Goal: Complete application form

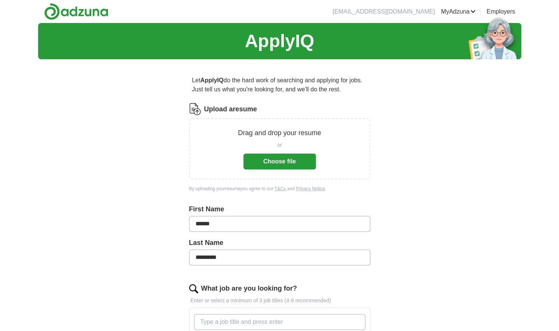
click at [283, 159] on button "Choose file" at bounding box center [279, 162] width 72 height 16
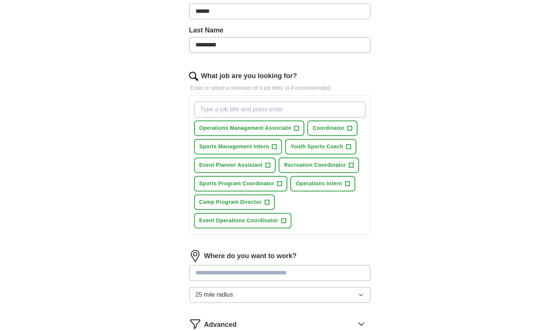
scroll to position [183, 0]
click at [236, 292] on button "25 mile radius" at bounding box center [279, 294] width 181 height 16
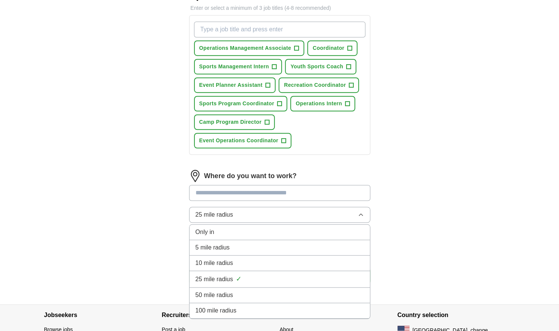
scroll to position [264, 0]
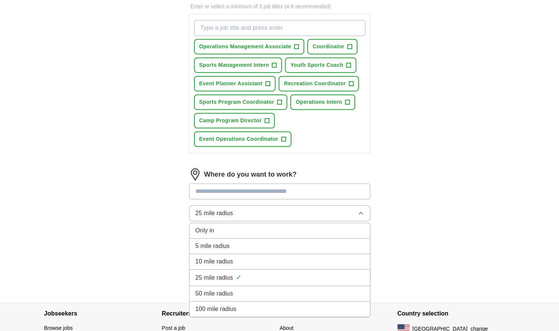
click at [215, 304] on span "100 mile radius" at bounding box center [215, 308] width 41 height 9
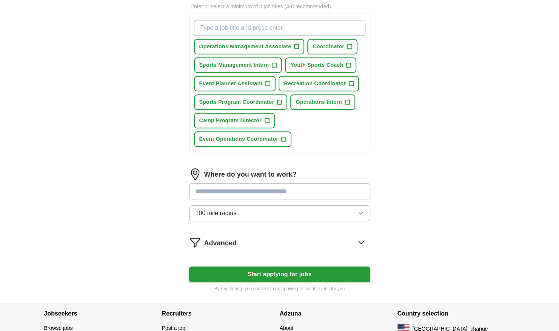
click at [235, 190] on input at bounding box center [279, 191] width 181 height 16
type input "*******"
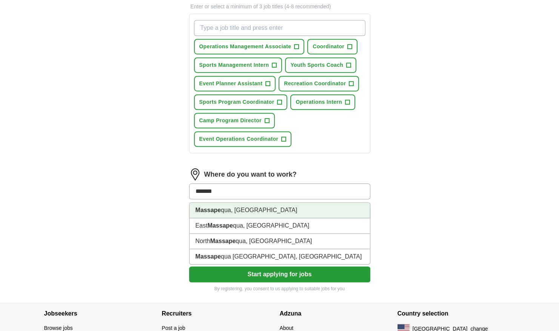
click at [241, 206] on li "Massape qua, [GEOGRAPHIC_DATA]" at bounding box center [279, 210] width 180 height 15
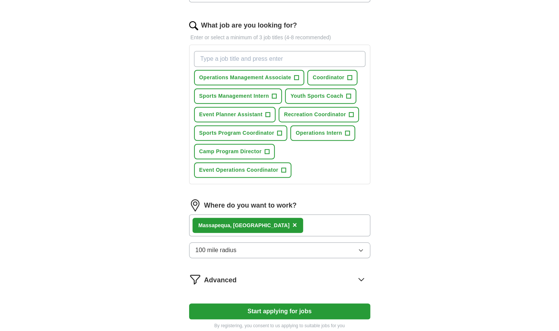
scroll to position [232, 0]
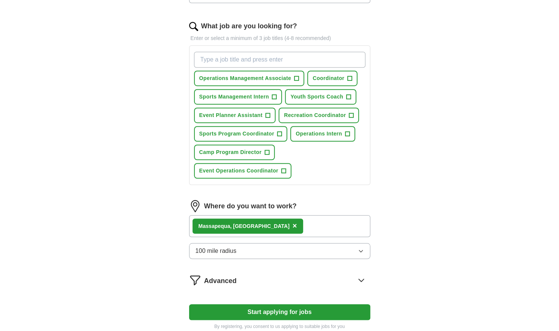
click at [223, 279] on span "Advanced" at bounding box center [220, 281] width 32 height 10
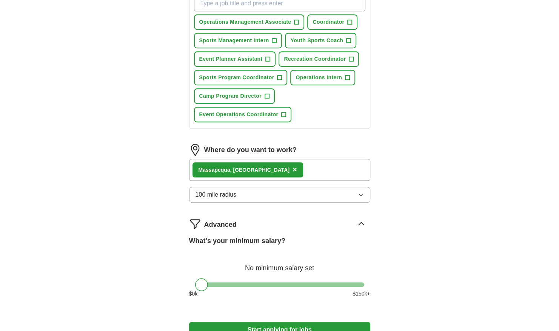
scroll to position [289, 0]
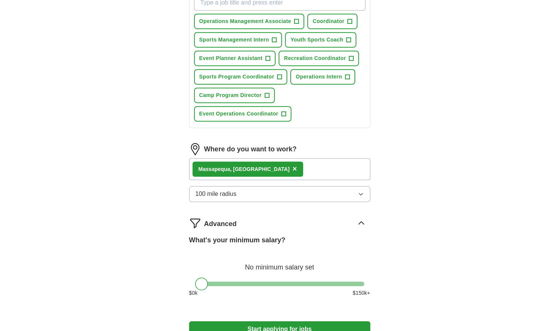
click at [221, 237] on label "What's your minimum salary?" at bounding box center [237, 240] width 96 height 10
click at [272, 220] on div "Advanced" at bounding box center [287, 223] width 166 height 12
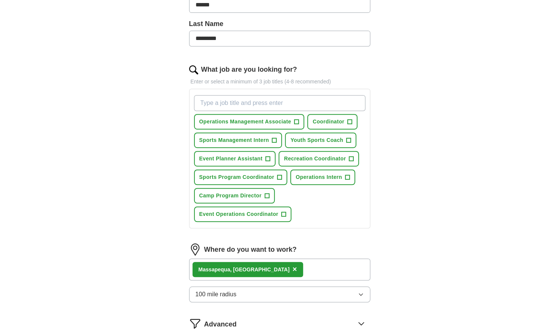
scroll to position [188, 0]
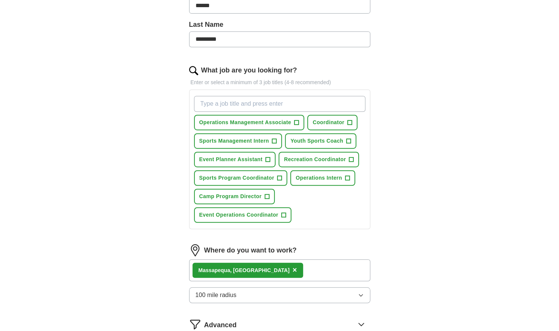
click at [251, 96] on input "What job are you looking for?" at bounding box center [279, 104] width 171 height 16
type input "s"
type input "athletic"
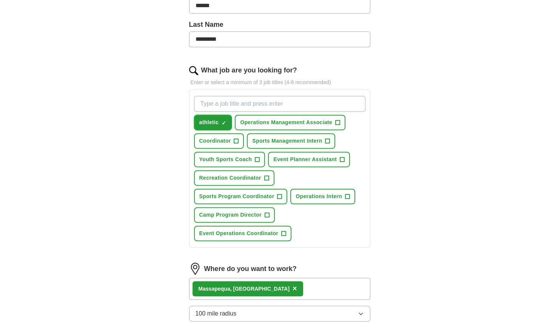
click at [0, 0] on span "×" at bounding box center [0, 0] width 0 height 0
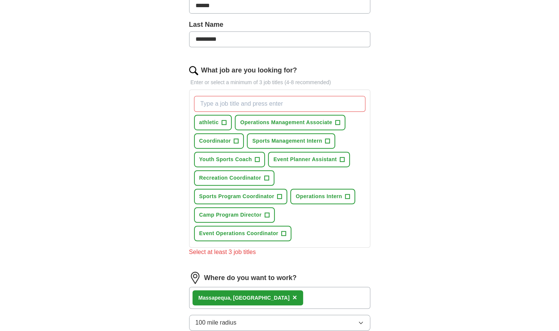
click at [237, 103] on input "What job are you looking for?" at bounding box center [279, 104] width 171 height 16
